Goal: Check status

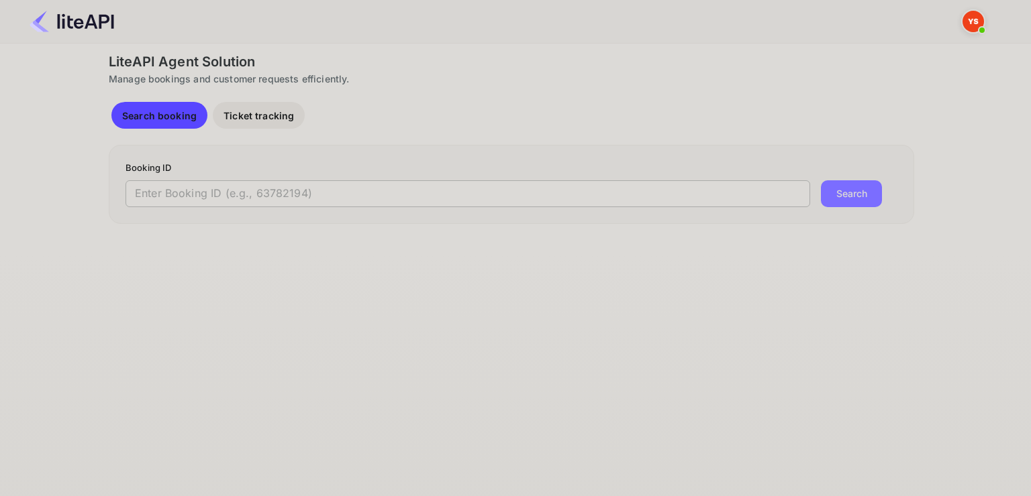
click at [620, 195] on input "text" at bounding box center [467, 193] width 684 height 27
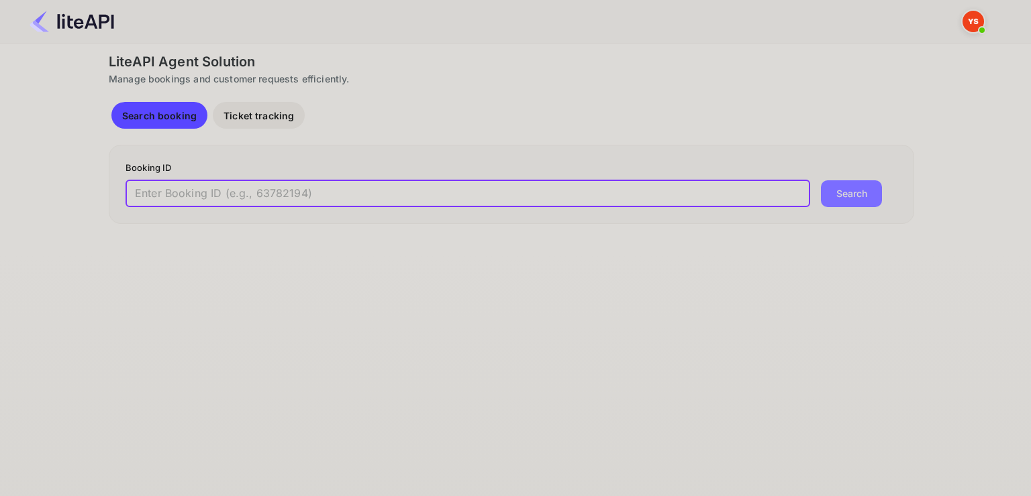
paste input "9006758"
type input "9006758"
click at [821, 180] on button "Search" at bounding box center [851, 193] width 61 height 27
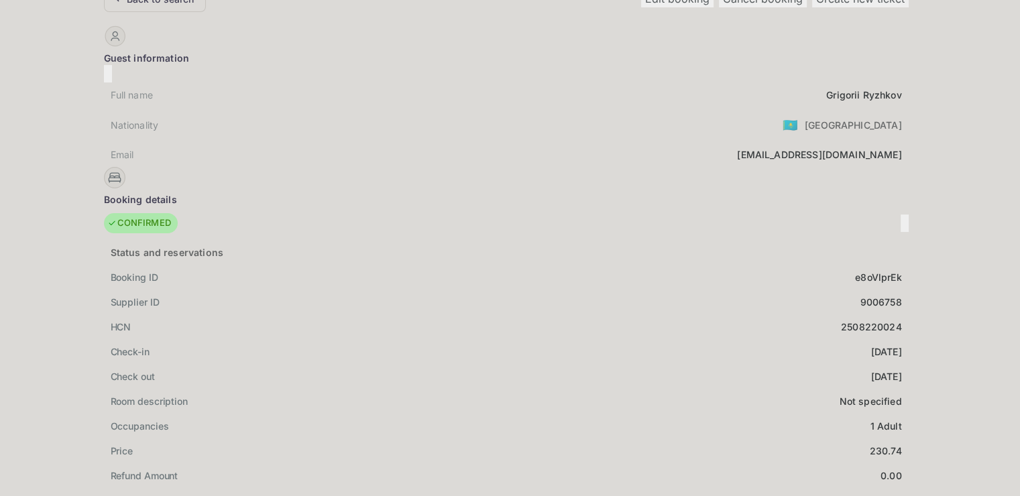
scroll to position [67, 0]
drag, startPoint x: 406, startPoint y: 80, endPoint x: 486, endPoint y: 85, distance: 80.6
click at [486, 85] on div "Full name [PERSON_NAME]" at bounding box center [506, 94] width 805 height 25
copy div "[PERSON_NAME]"
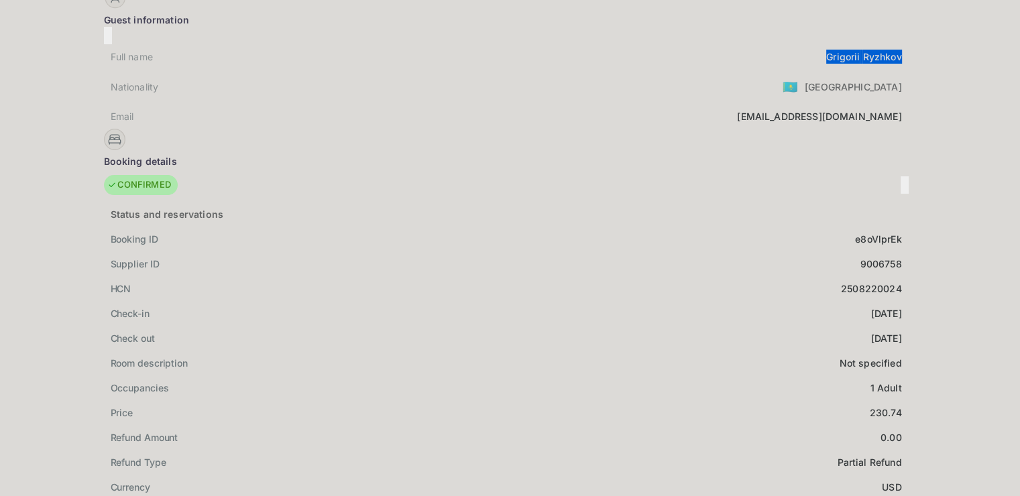
scroll to position [335, 0]
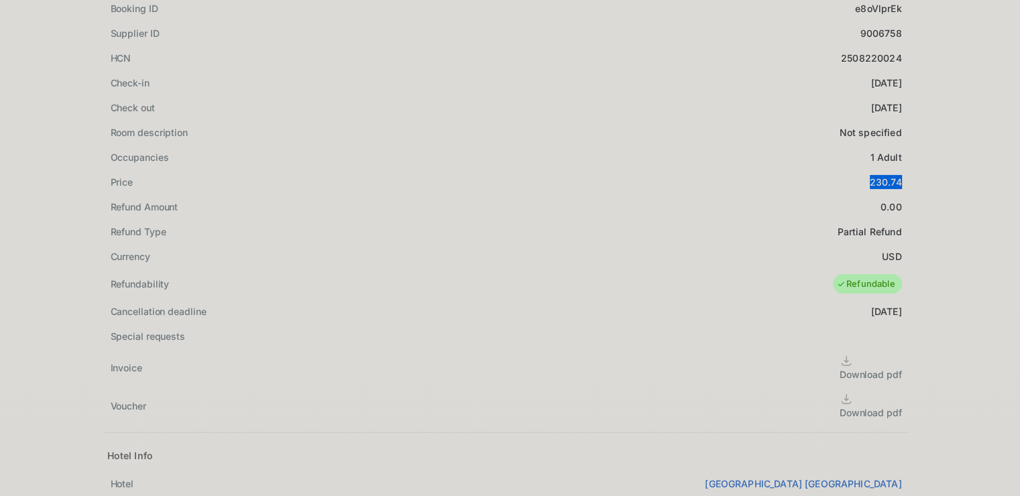
drag, startPoint x: 456, startPoint y: 166, endPoint x: 488, endPoint y: 164, distance: 32.9
click at [488, 170] on div "Price 230.74" at bounding box center [506, 182] width 805 height 25
copy div "230.74"
